Goal: Information Seeking & Learning: Learn about a topic

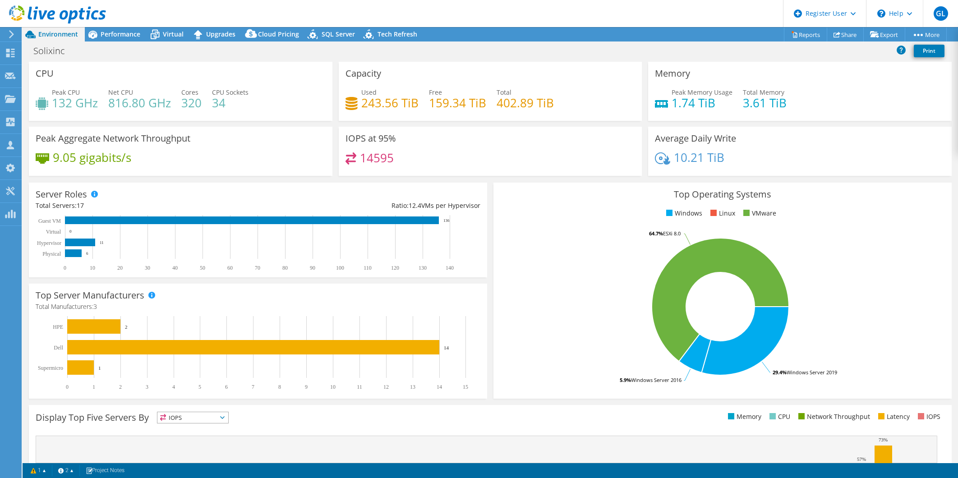
select select "USD"
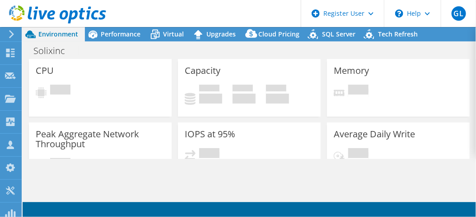
select select "USD"
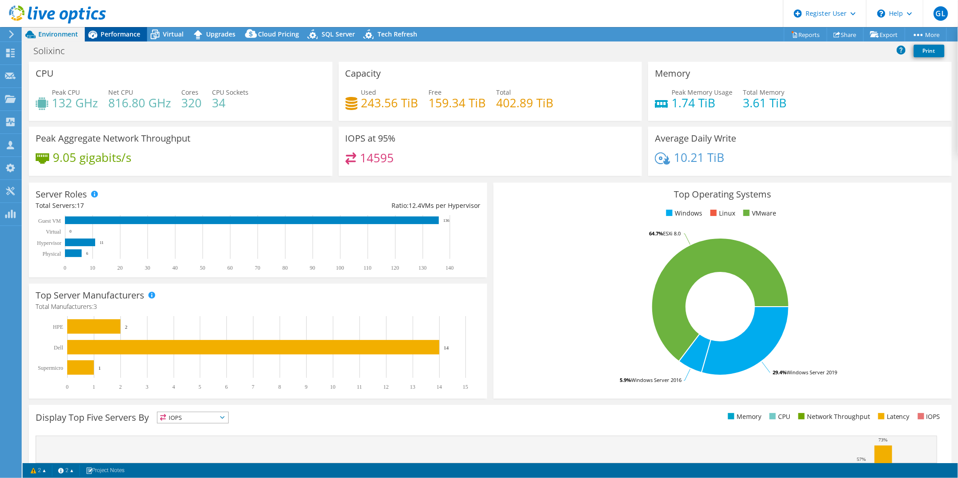
click at [142, 31] on div "Performance" at bounding box center [116, 34] width 62 height 14
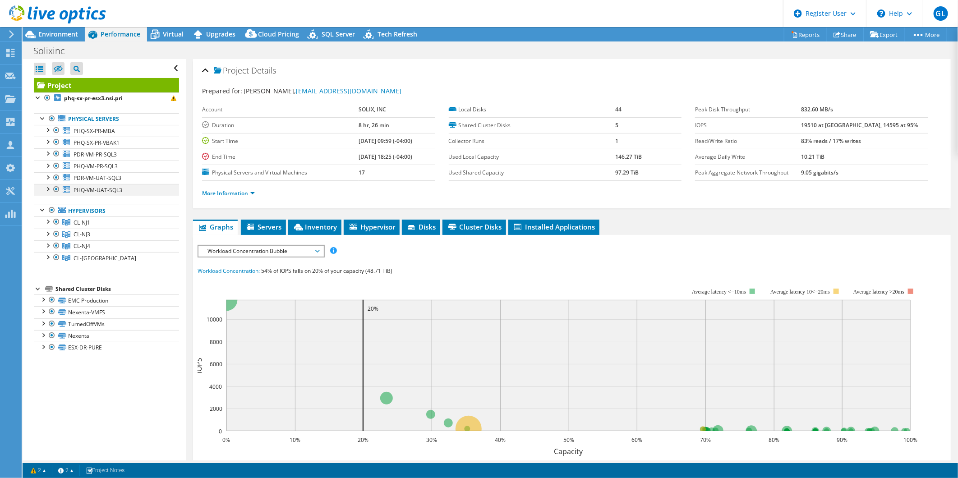
click at [56, 191] on div at bounding box center [56, 189] width 9 height 11
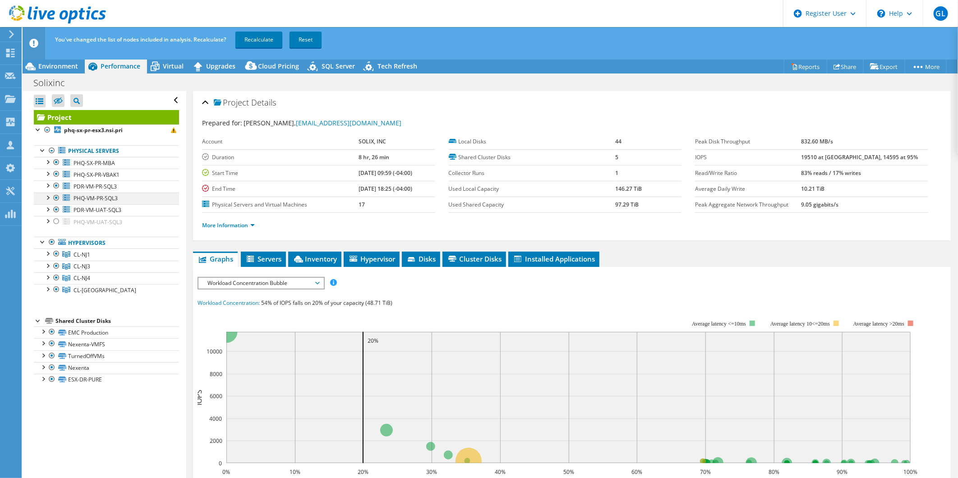
click at [56, 197] on div at bounding box center [56, 198] width 9 height 11
click at [57, 223] on div at bounding box center [56, 221] width 9 height 11
click at [258, 37] on link "Recalculate" at bounding box center [259, 40] width 47 height 16
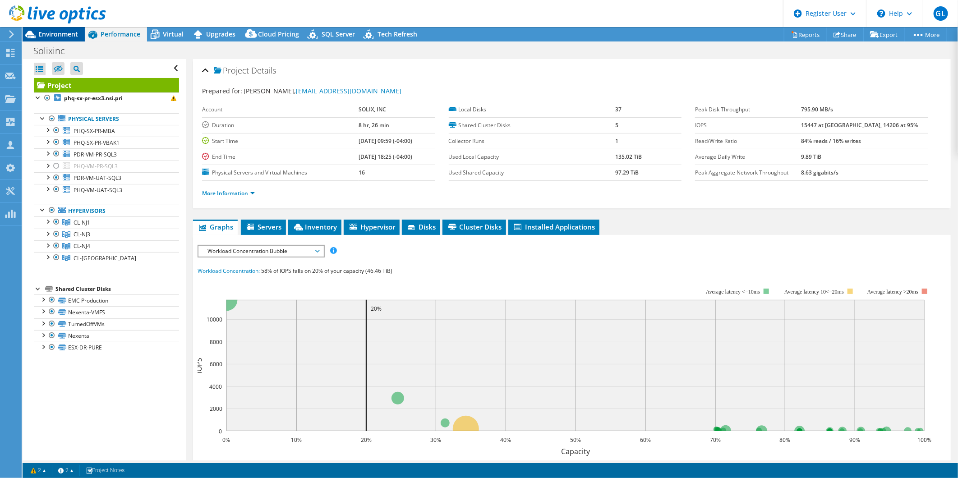
click at [58, 37] on span "Environment" at bounding box center [58, 34] width 40 height 9
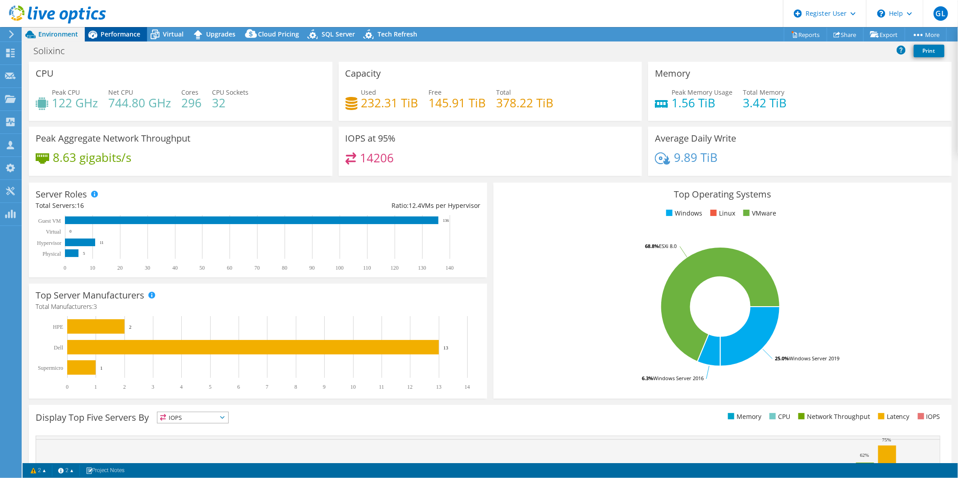
click at [129, 35] on span "Performance" at bounding box center [121, 34] width 40 height 9
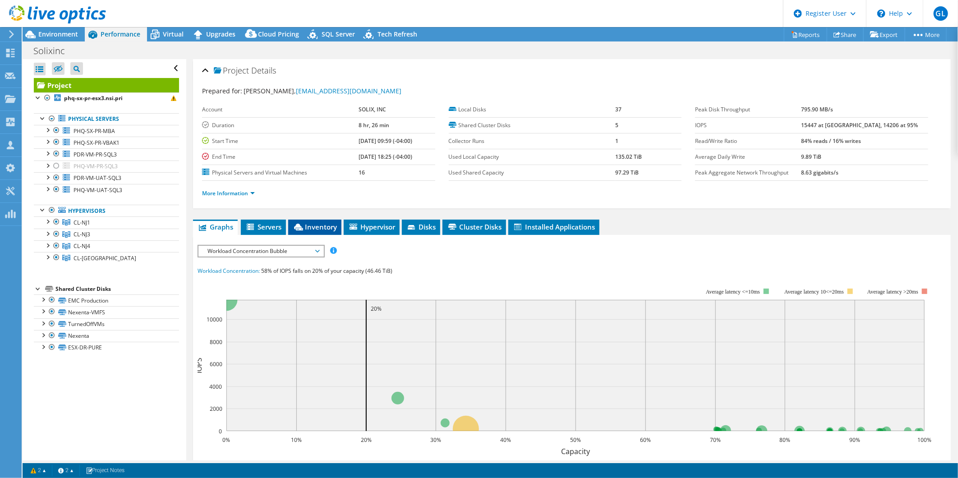
click at [312, 223] on span "Inventory" at bounding box center [315, 226] width 44 height 9
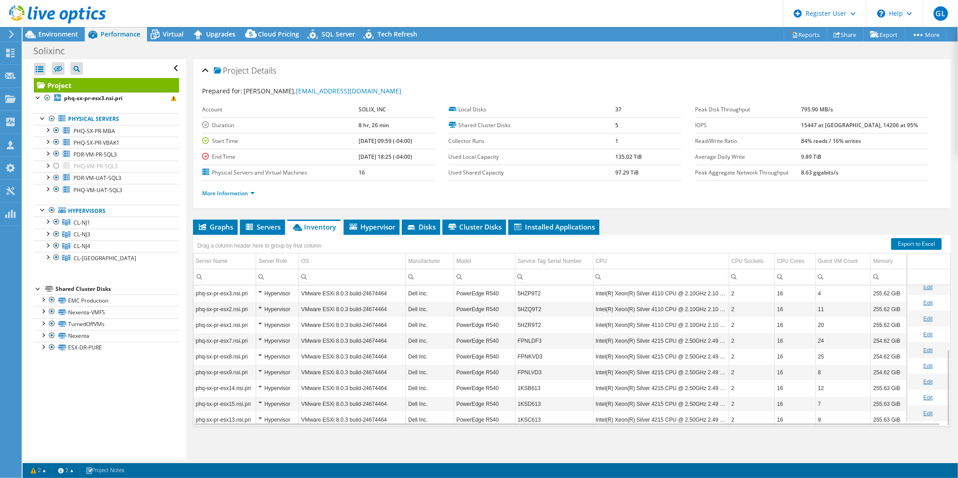
scroll to position [116, 0]
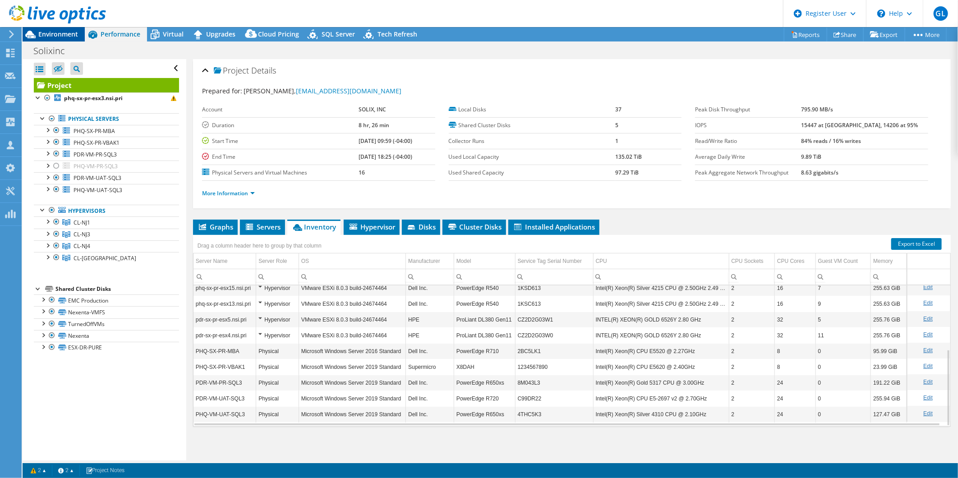
click at [38, 35] on icon at bounding box center [31, 35] width 16 height 16
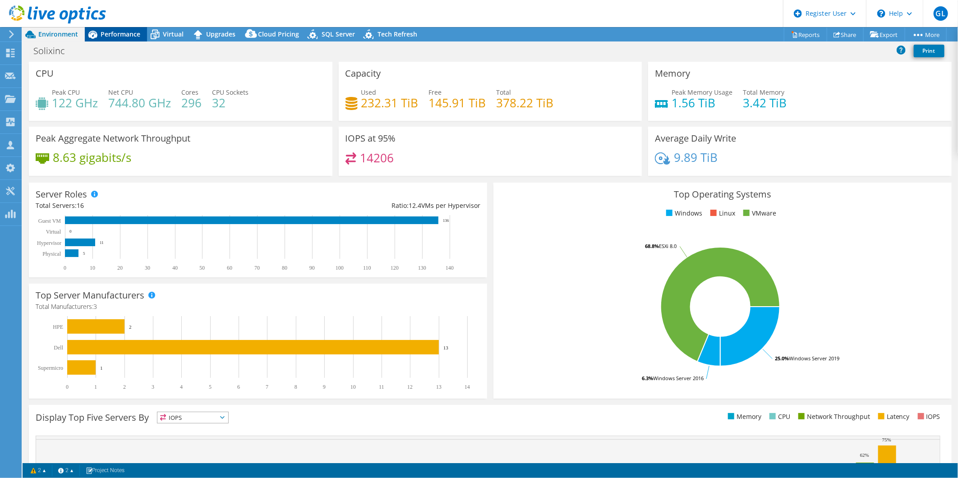
click at [115, 30] on span "Performance" at bounding box center [121, 34] width 40 height 9
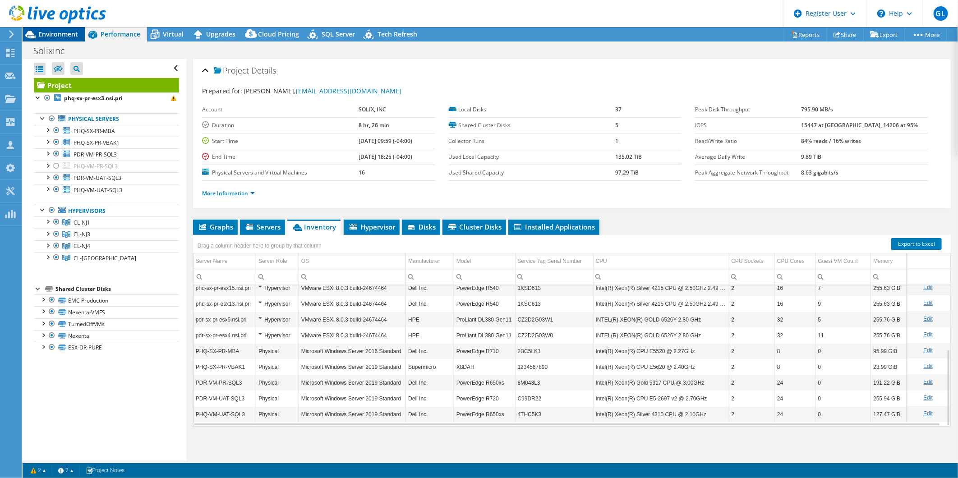
click at [70, 34] on span "Environment" at bounding box center [58, 34] width 40 height 9
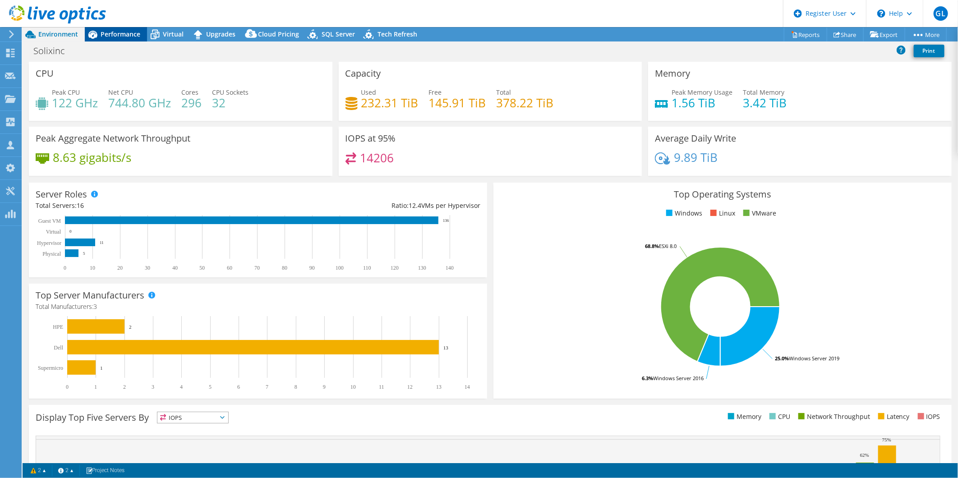
click at [105, 32] on span "Performance" at bounding box center [121, 34] width 40 height 9
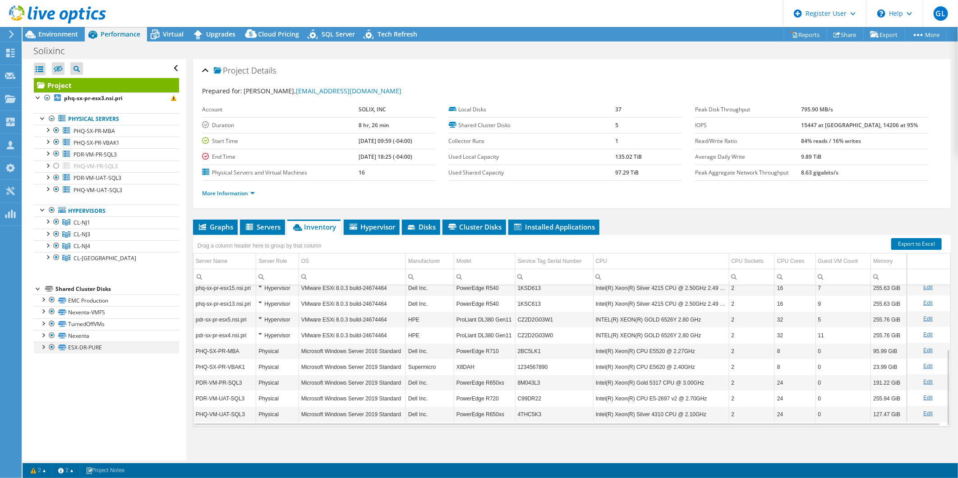
click at [51, 347] on div at bounding box center [51, 347] width 9 height 11
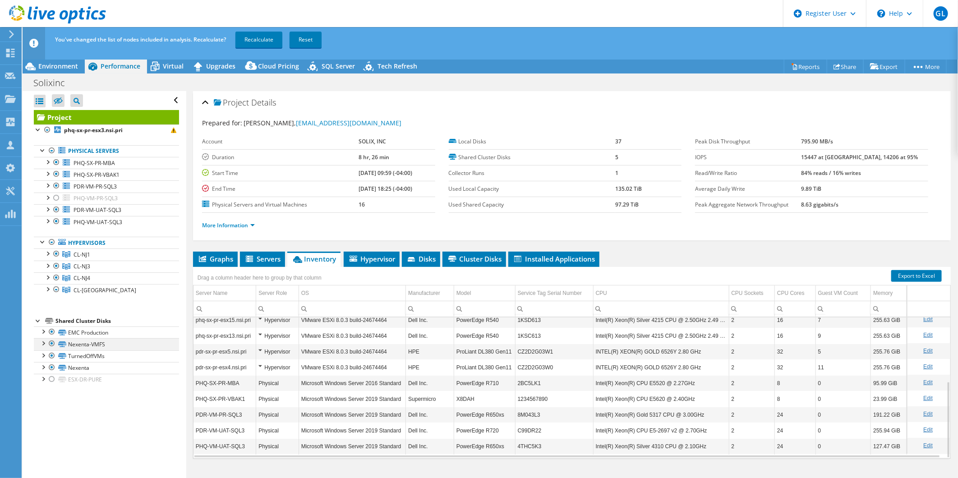
click at [50, 343] on div at bounding box center [51, 343] width 9 height 11
click at [53, 344] on div at bounding box center [51, 343] width 9 height 11
click at [52, 368] on div at bounding box center [51, 367] width 9 height 11
click at [56, 290] on div at bounding box center [56, 289] width 9 height 11
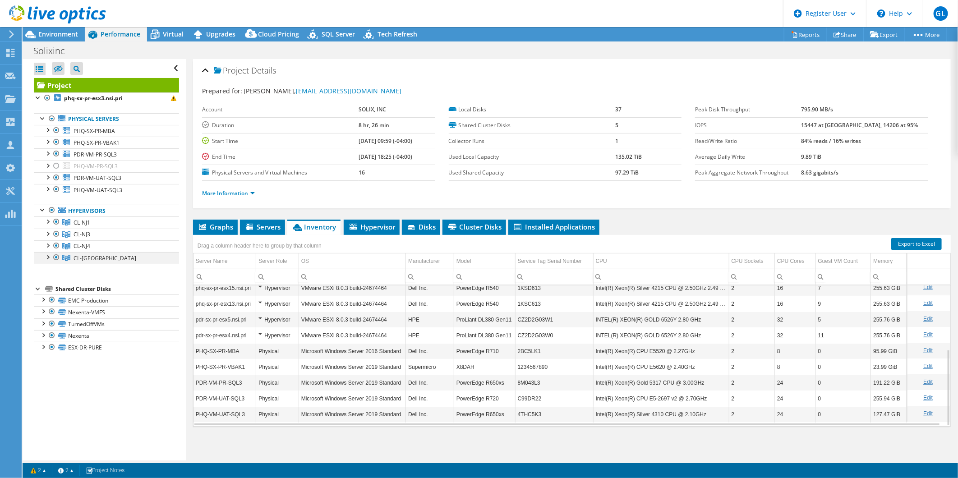
click at [56, 259] on div at bounding box center [56, 257] width 9 height 11
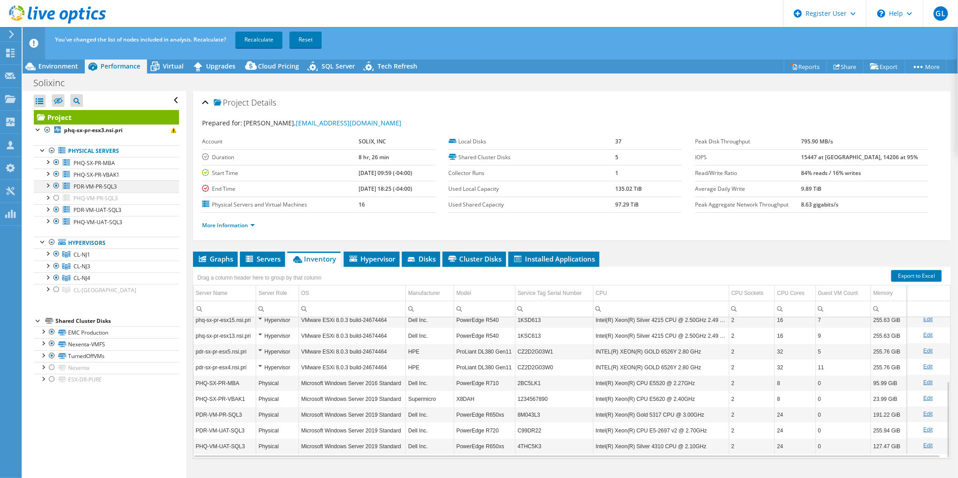
click at [53, 188] on div at bounding box center [56, 185] width 9 height 11
click at [59, 210] on div at bounding box center [56, 209] width 9 height 11
click at [55, 185] on div at bounding box center [56, 185] width 9 height 11
click at [55, 197] on div at bounding box center [56, 198] width 9 height 11
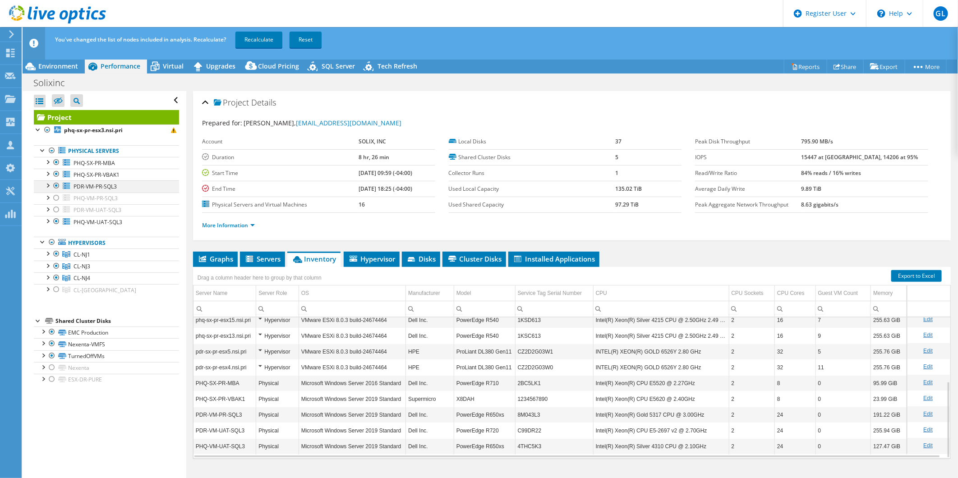
click at [57, 185] on div at bounding box center [56, 185] width 9 height 11
click at [56, 195] on div at bounding box center [56, 198] width 9 height 11
click at [51, 346] on div at bounding box center [51, 343] width 9 height 11
click at [51, 344] on div at bounding box center [51, 343] width 9 height 11
click at [263, 41] on link "Recalculate" at bounding box center [259, 40] width 47 height 16
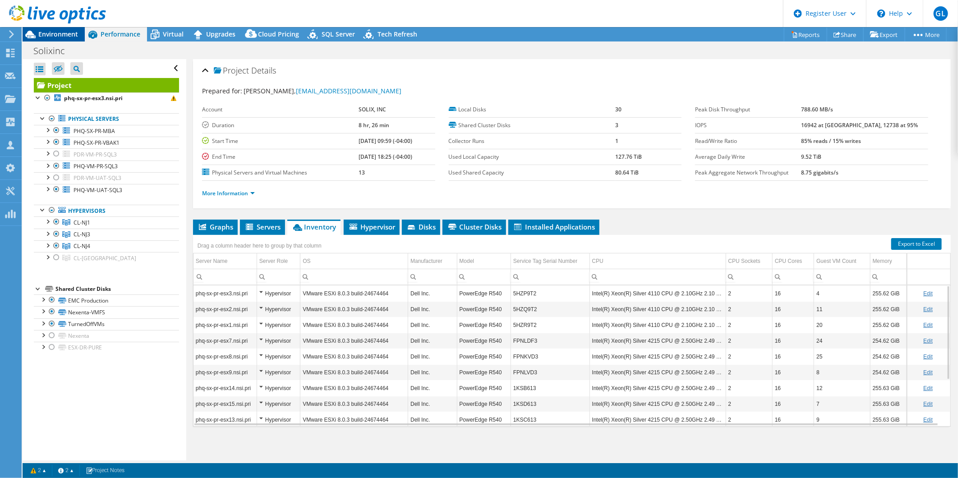
click at [65, 39] on div "Environment" at bounding box center [54, 34] width 62 height 14
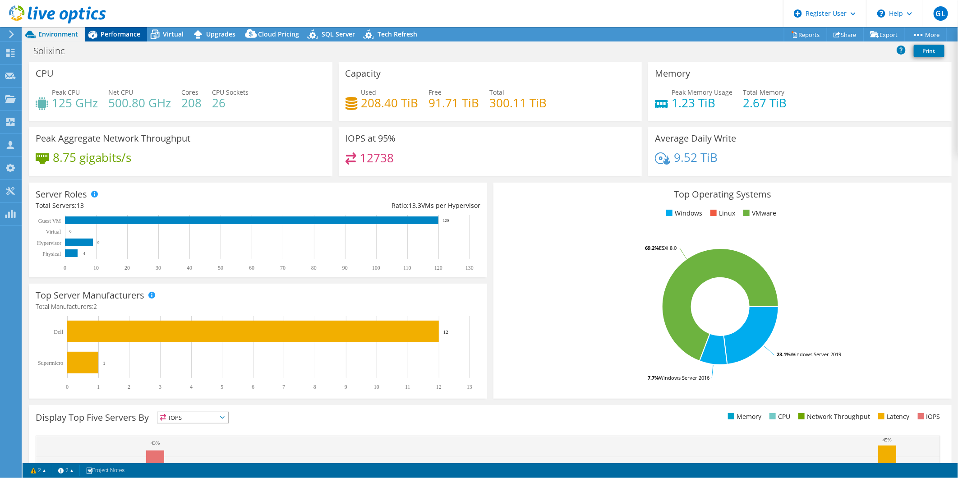
click at [126, 35] on span "Performance" at bounding box center [121, 34] width 40 height 9
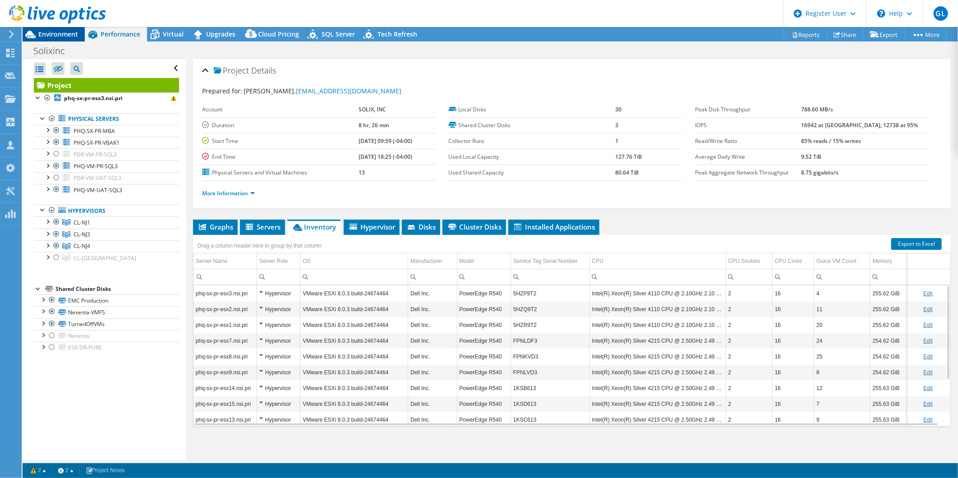
click at [74, 32] on span "Environment" at bounding box center [58, 34] width 40 height 9
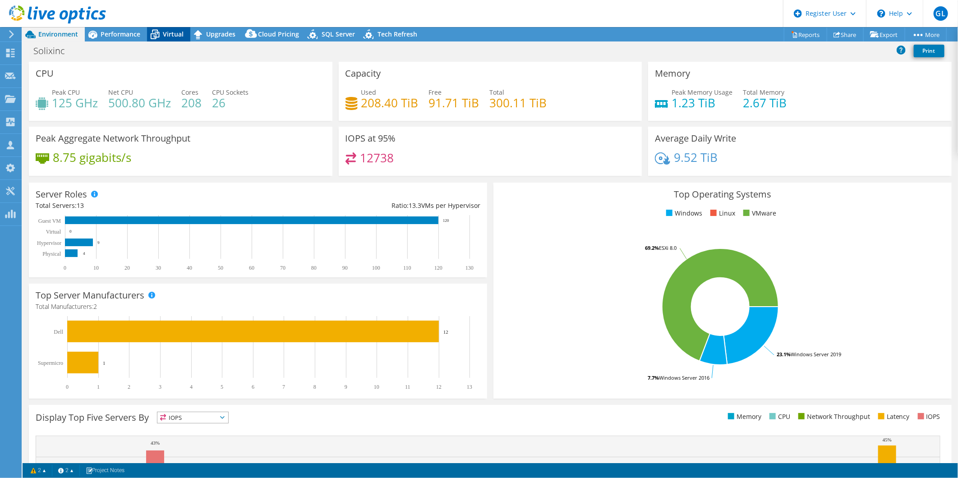
click at [168, 34] on span "Virtual" at bounding box center [173, 34] width 21 height 9
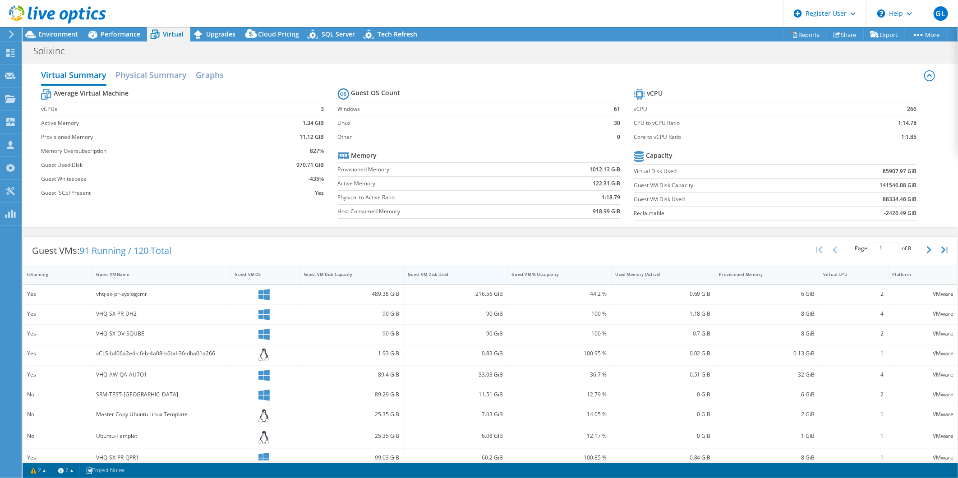
click at [440, 272] on div "Guest VM Disk Used" at bounding box center [450, 275] width 84 height 6
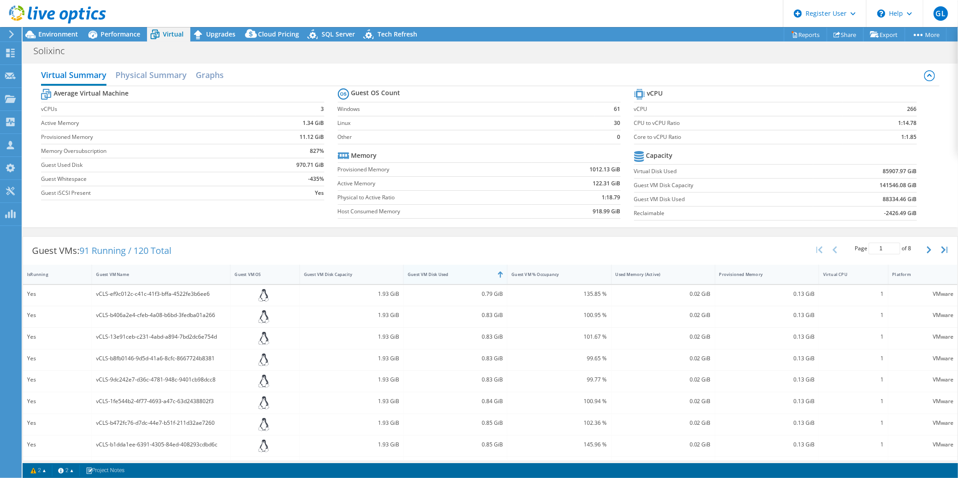
click at [440, 272] on div "Guest VM Disk Used" at bounding box center [450, 275] width 84 height 6
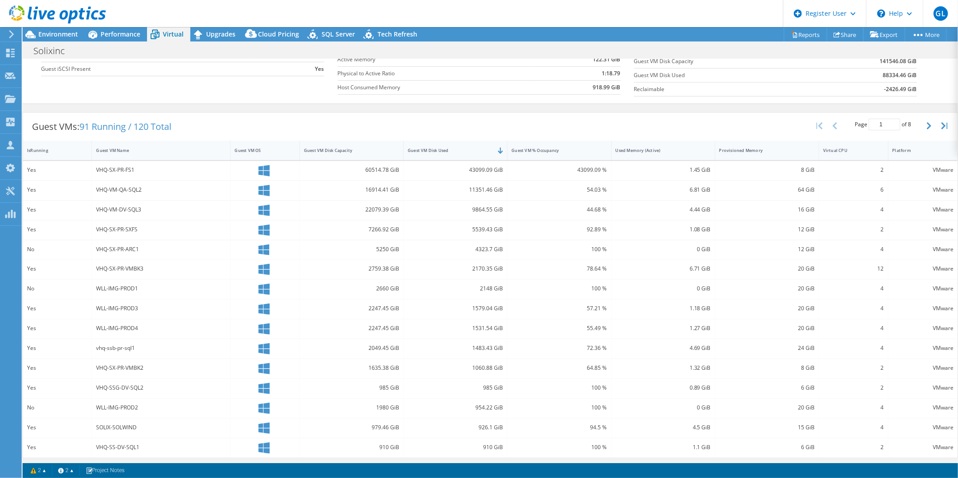
scroll to position [126, 0]
click at [99, 35] on icon at bounding box center [93, 35] width 16 height 16
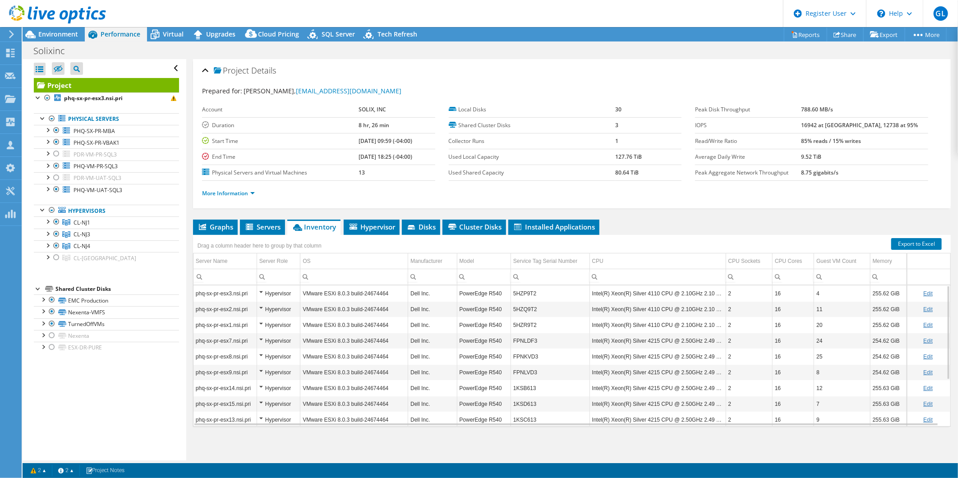
scroll to position [0, 0]
click at [261, 222] on span "Servers" at bounding box center [263, 226] width 36 height 9
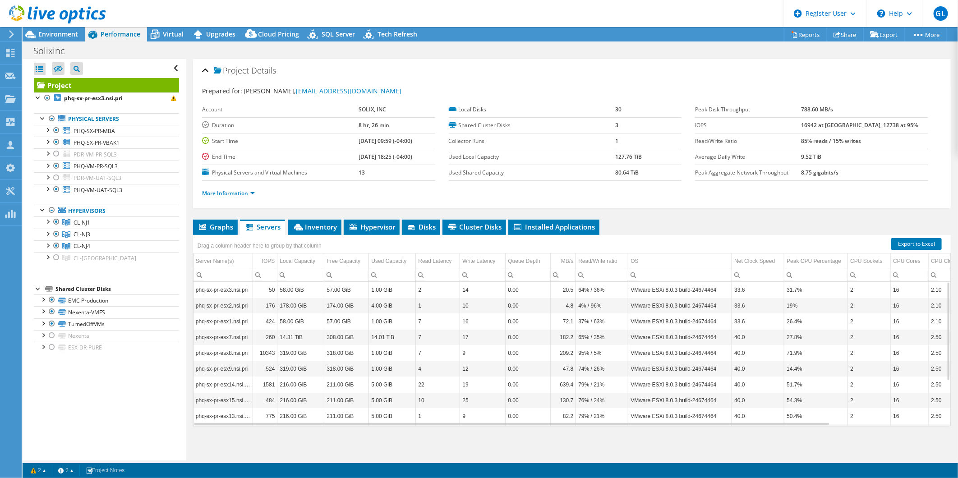
scroll to position [65, 0]
click at [217, 229] on span "Graphs" at bounding box center [216, 226] width 36 height 9
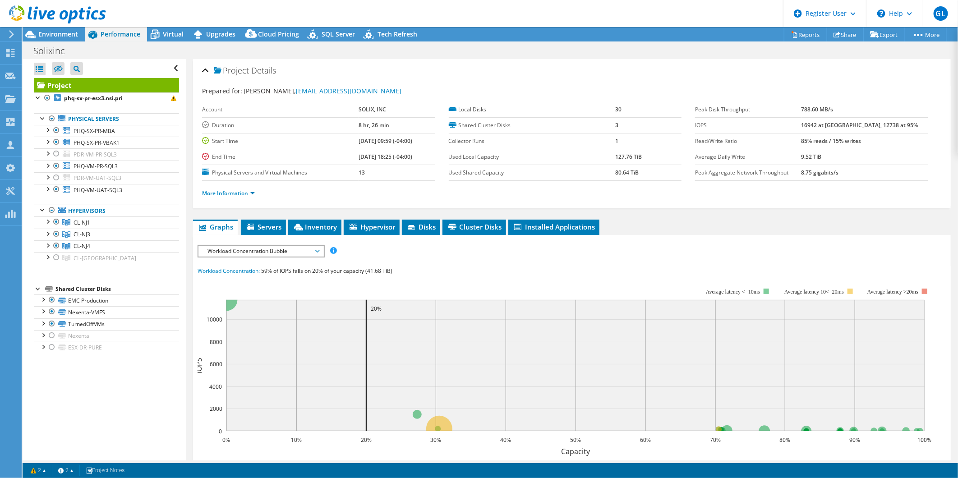
click at [234, 246] on span "Workload Concentration Bubble" at bounding box center [261, 251] width 116 height 11
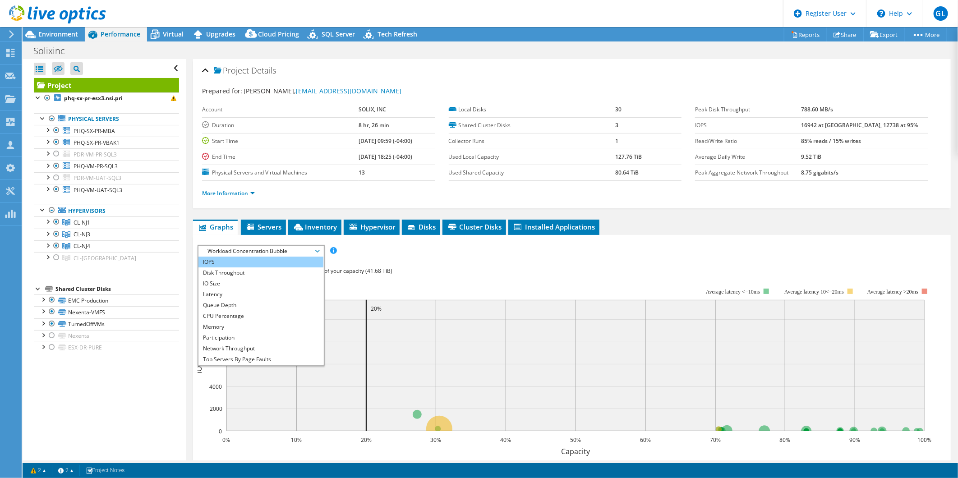
click at [240, 257] on li "IOPS" at bounding box center [261, 262] width 125 height 11
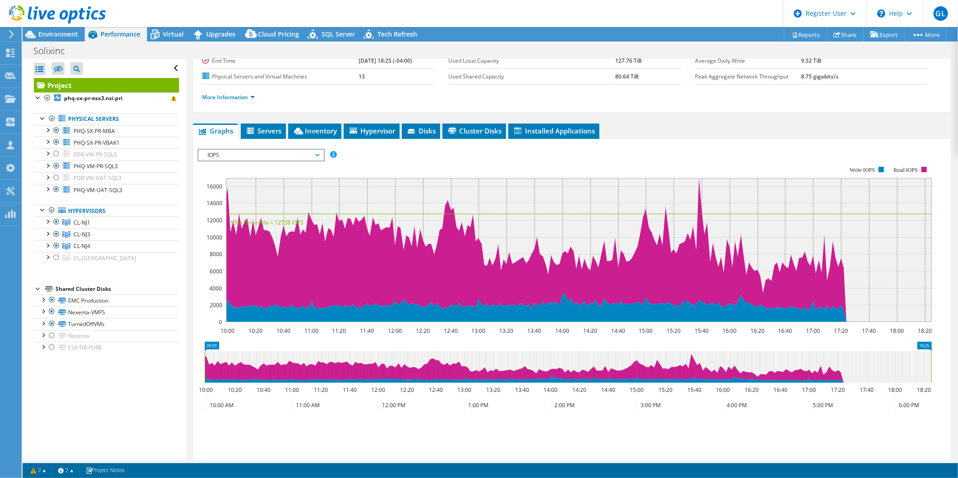
scroll to position [100, 0]
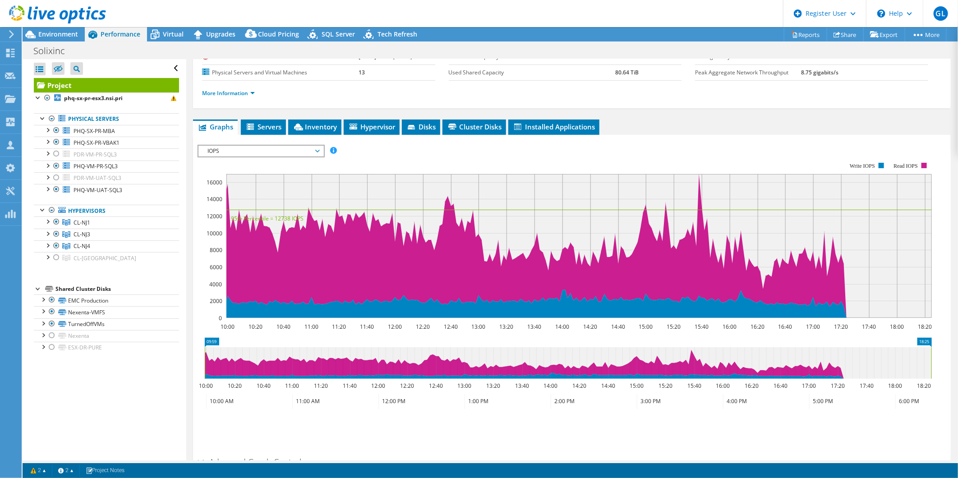
click at [299, 151] on span "IOPS" at bounding box center [261, 151] width 116 height 11
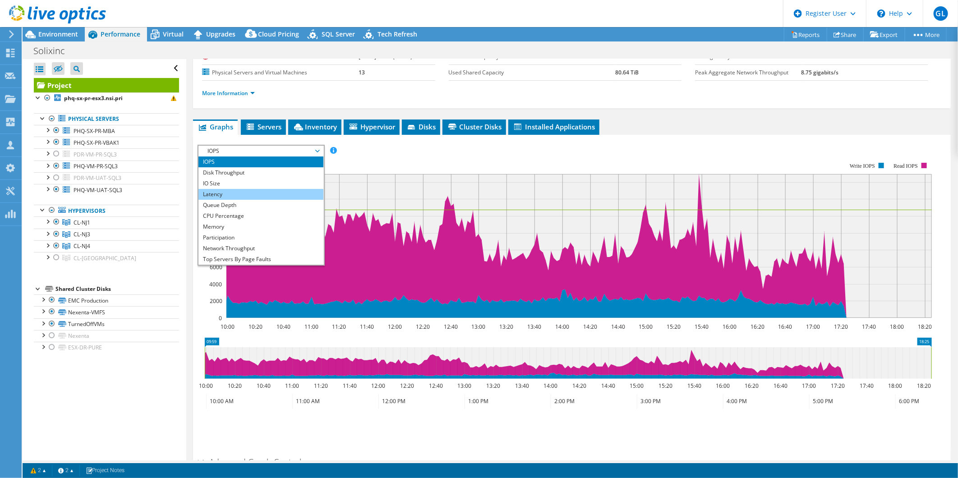
click at [234, 196] on li "Latency" at bounding box center [261, 194] width 125 height 11
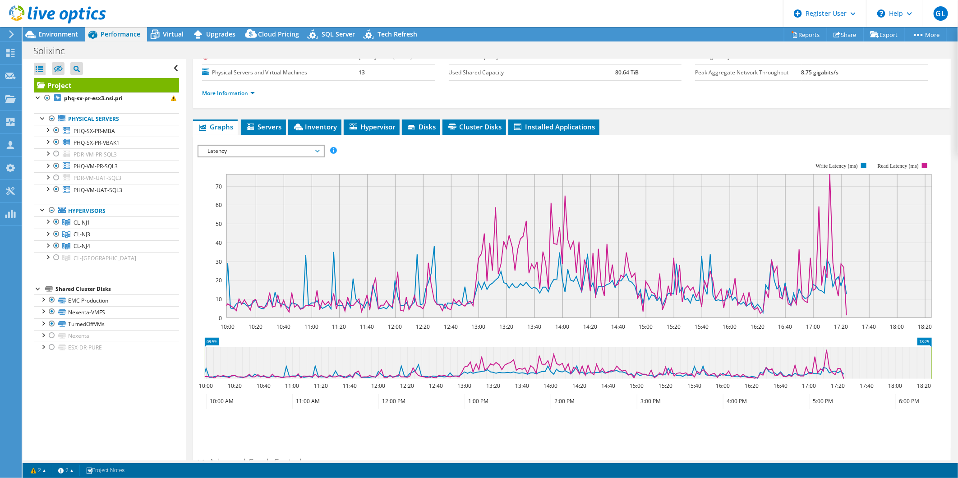
scroll to position [0, 0]
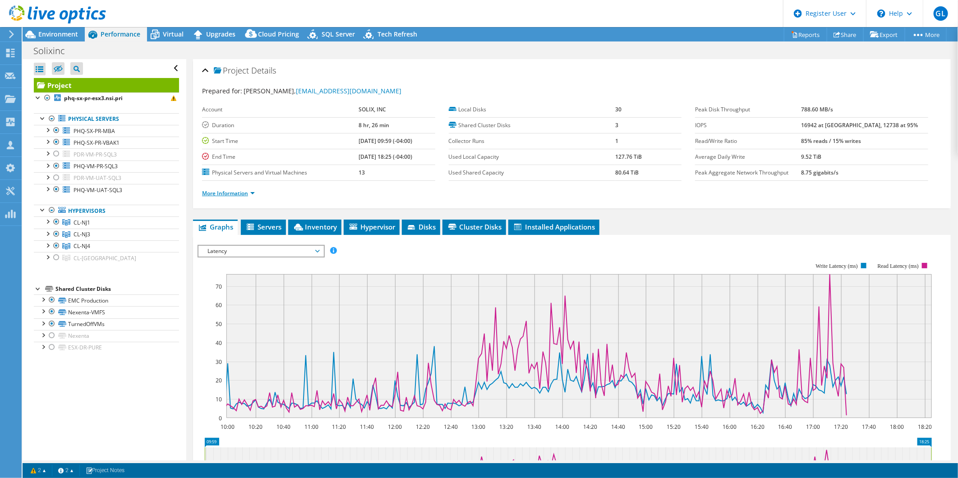
click at [240, 195] on link "More Information" at bounding box center [228, 194] width 53 height 8
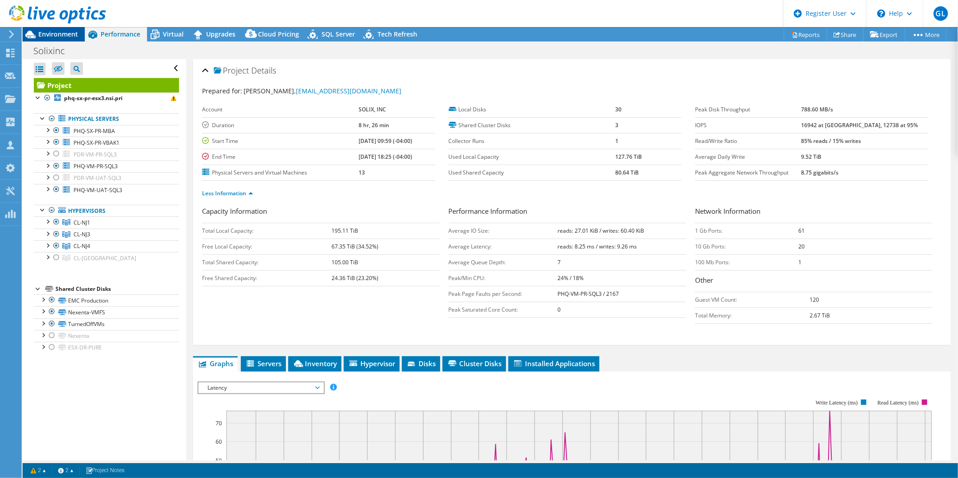
click at [62, 32] on span "Environment" at bounding box center [58, 34] width 40 height 9
